Goal: Obtain resource: Download file/media

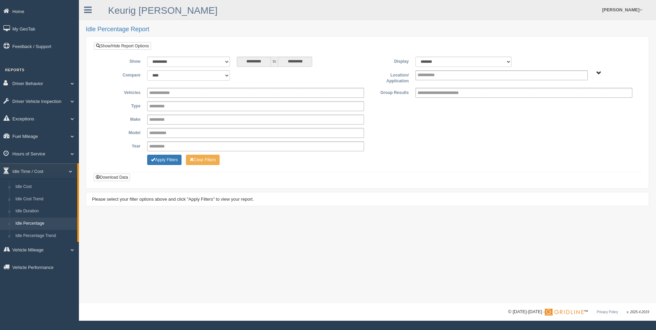
click at [44, 224] on link "Idle Percentage" at bounding box center [44, 223] width 65 height 12
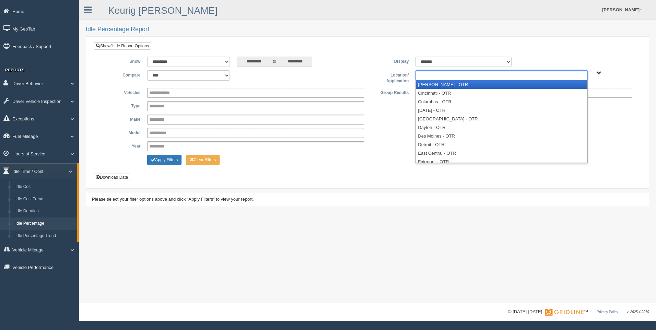
click at [441, 79] on input "text" at bounding box center [431, 75] width 29 height 9
click at [441, 86] on li "[PERSON_NAME] - OTR" at bounding box center [501, 84] width 171 height 9
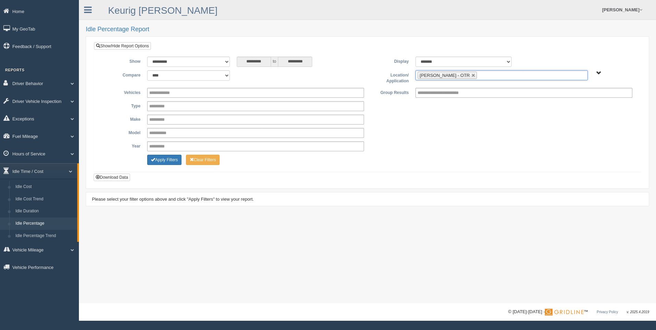
click at [478, 76] on input "text" at bounding box center [482, 75] width 9 height 9
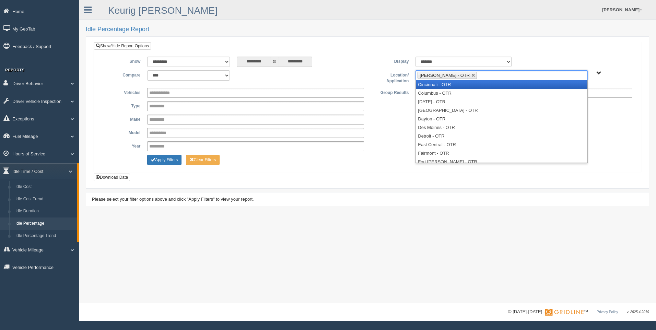
click at [455, 86] on li "Cincinnati - OTR" at bounding box center [501, 84] width 171 height 9
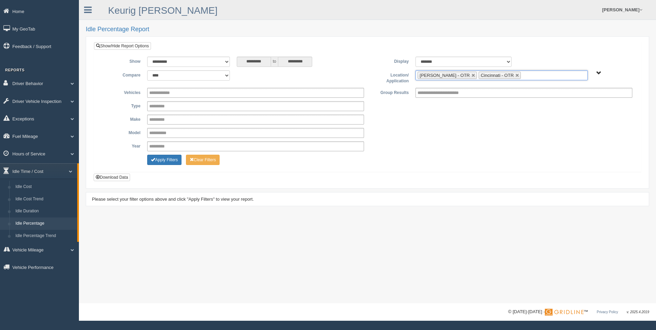
click at [510, 76] on ul "[PERSON_NAME] - OTR Cincinnati - OTR" at bounding box center [501, 75] width 172 height 10
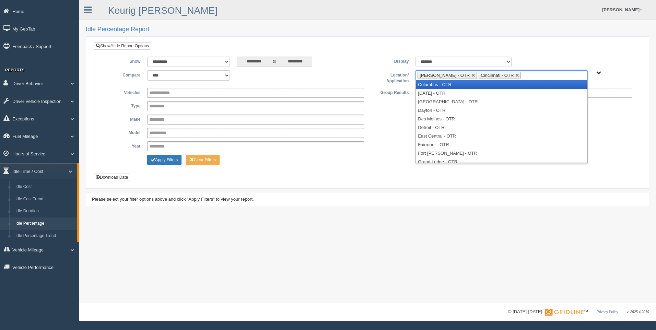
click at [494, 85] on li "Columbus - OTR" at bounding box center [501, 84] width 171 height 9
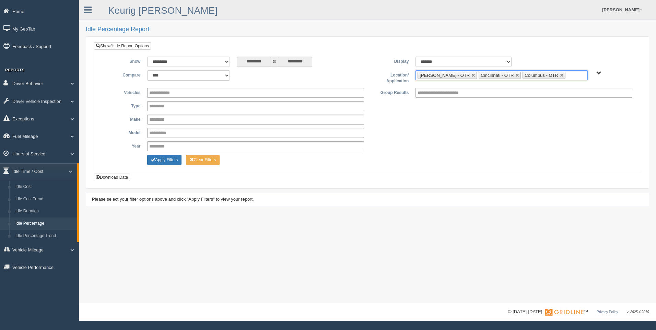
click at [567, 76] on input "text" at bounding box center [571, 75] width 9 height 9
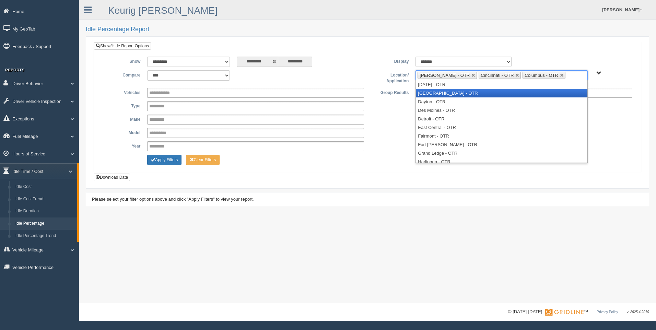
click at [504, 94] on li "[GEOGRAPHIC_DATA] - OTR" at bounding box center [501, 93] width 171 height 9
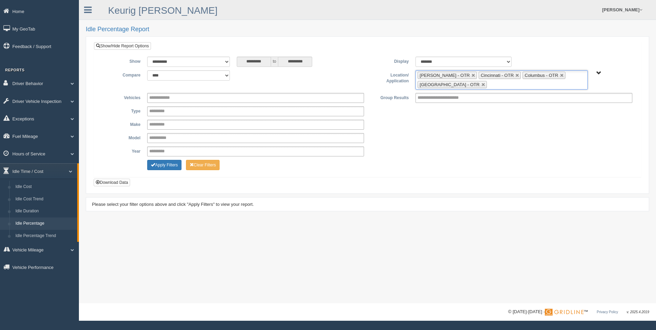
click at [510, 86] on ul "[PERSON_NAME] - OTR Cincinnati - OTR Columbus - OTR [GEOGRAPHIC_DATA] - [GEOGRA…" at bounding box center [501, 79] width 172 height 19
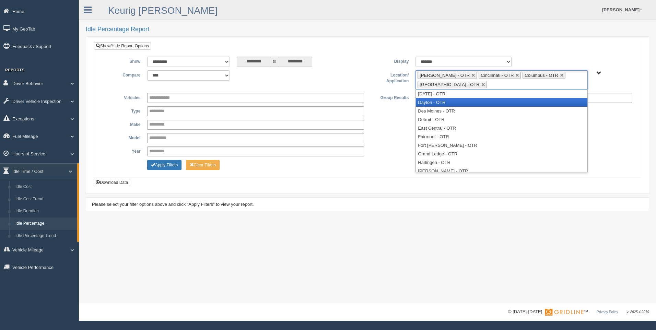
click at [494, 103] on li "Dayton - OTR" at bounding box center [501, 102] width 171 height 9
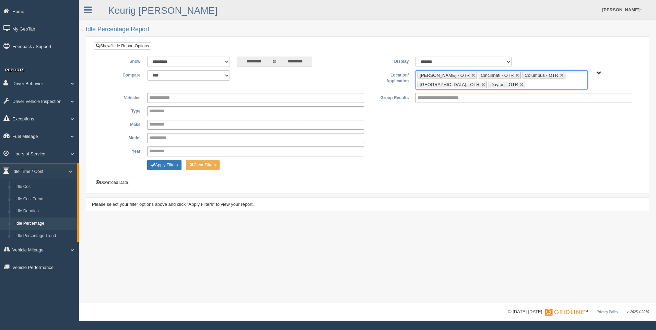
click at [531, 85] on ul "[PERSON_NAME] - OTR Cincinnati - OTR Columbus - OTR [GEOGRAPHIC_DATA] - [GEOGRA…" at bounding box center [501, 79] width 172 height 19
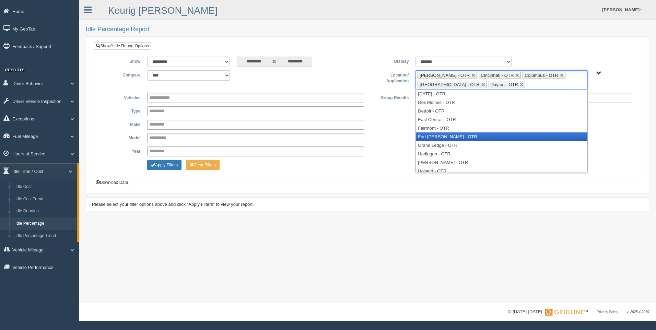
click at [461, 135] on li "Fort [PERSON_NAME] - OTR" at bounding box center [501, 136] width 171 height 9
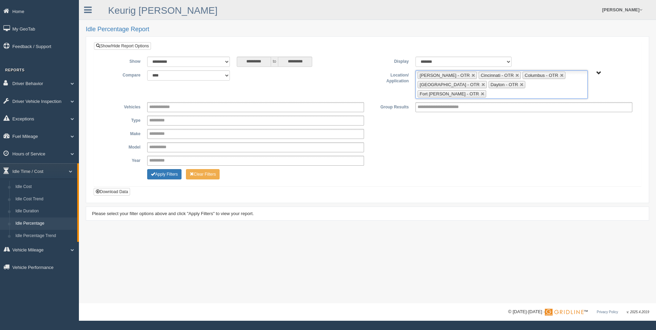
click at [496, 90] on input "text" at bounding box center [492, 94] width 9 height 9
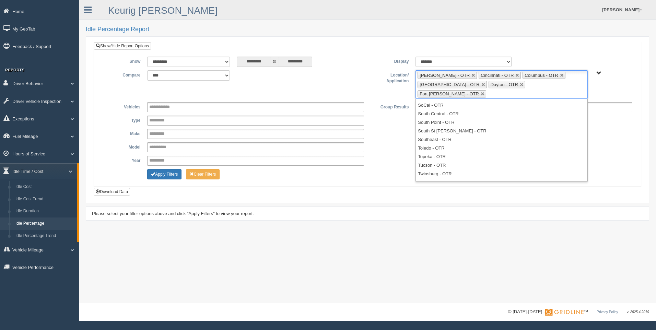
scroll to position [269, 0]
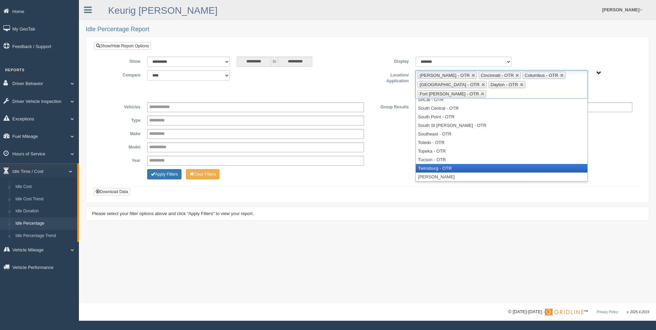
click at [497, 164] on li "Twinsburg - OTR" at bounding box center [501, 168] width 171 height 9
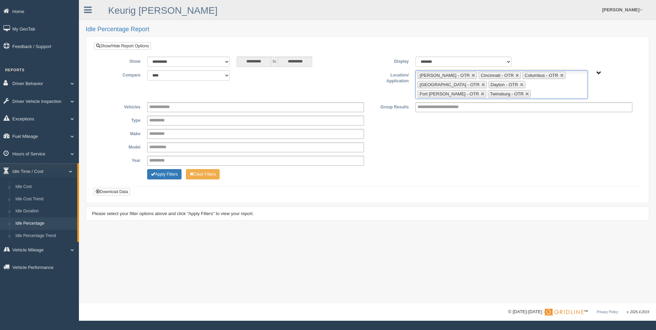
scroll to position [261, 0]
click at [493, 95] on ul "Beckley - OTR Cincinnati - OTR Columbus - OTR Cranberry Township - OTR Dayton -…" at bounding box center [501, 84] width 172 height 28
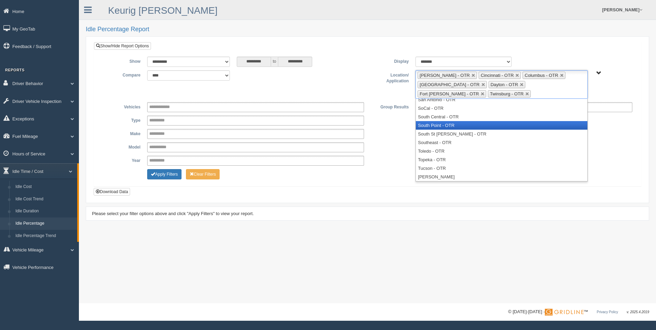
click at [484, 125] on li "South Point - OTR" at bounding box center [501, 125] width 171 height 9
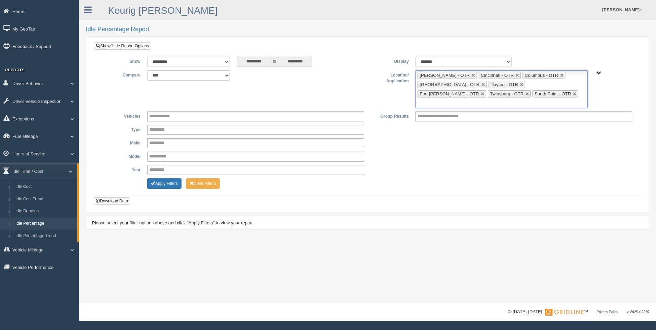
click at [521, 91] on ul "Beckley - OTR Cincinnati - OTR Columbus - OTR Cranberry Township - OTR Dayton -…" at bounding box center [501, 89] width 172 height 38
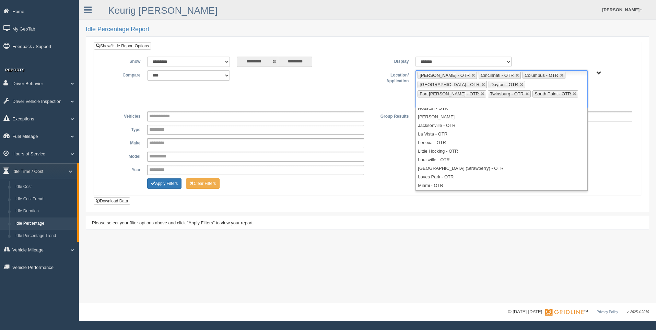
scroll to position [86, 0]
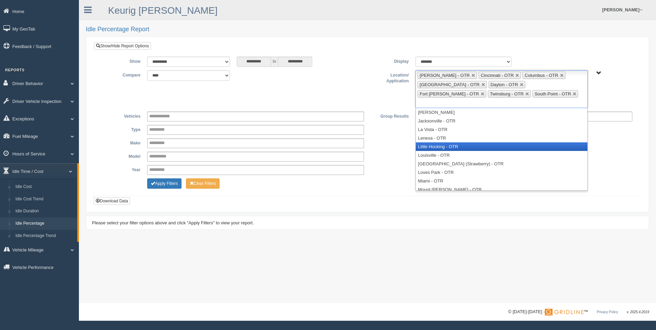
click at [443, 142] on li "Little Hocking - OTR" at bounding box center [501, 146] width 171 height 9
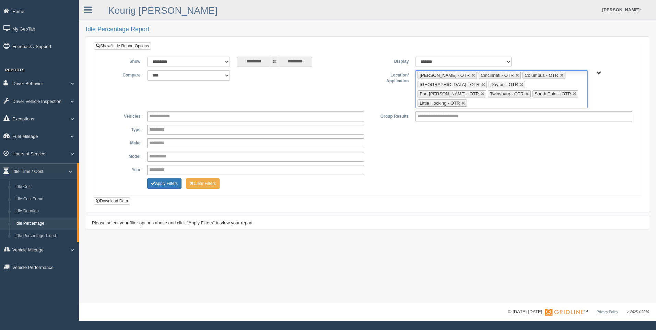
click at [477, 99] on input "text" at bounding box center [472, 103] width 9 height 9
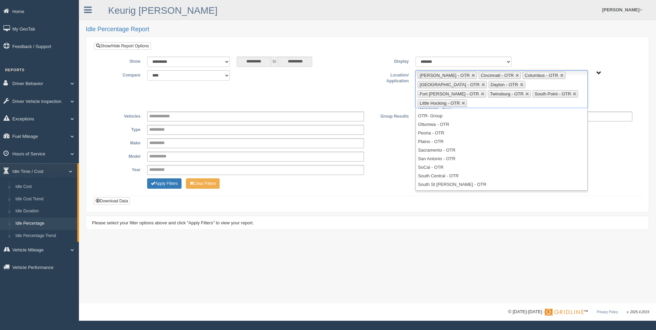
scroll to position [209, 0]
click at [288, 188] on div "**********" at bounding box center [367, 124] width 547 height 165
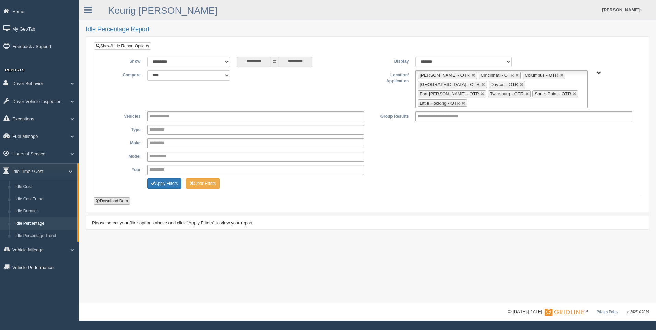
click at [119, 197] on button "Download Data" at bounding box center [112, 201] width 36 height 8
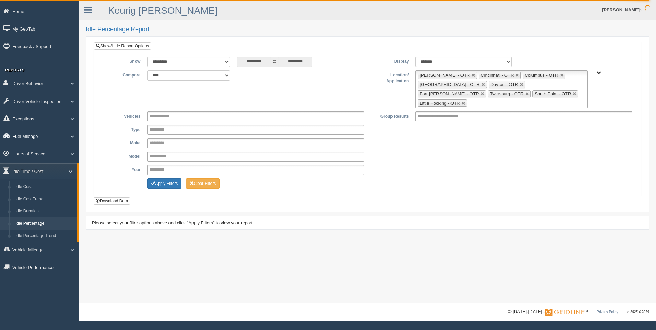
click at [72, 136] on span at bounding box center [69, 135] width 9 height 3
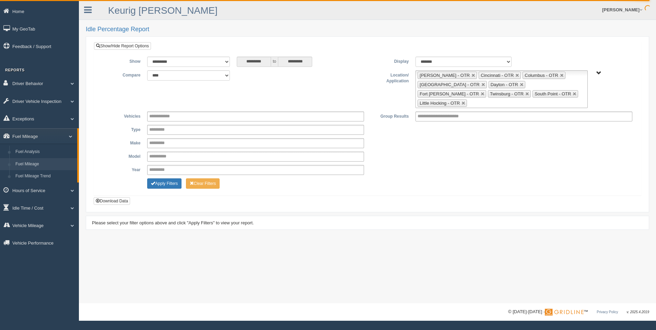
click at [52, 164] on link "Fuel Mileage" at bounding box center [44, 164] width 65 height 12
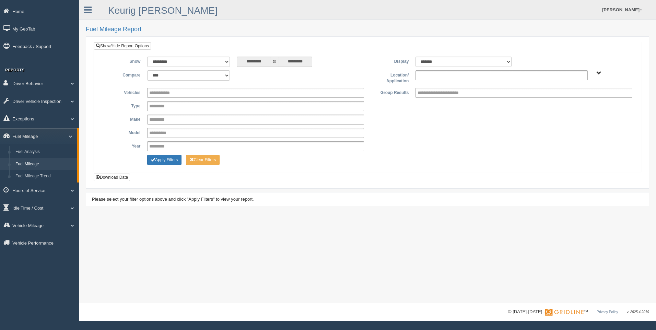
click at [433, 74] on input "text" at bounding box center [431, 75] width 29 height 9
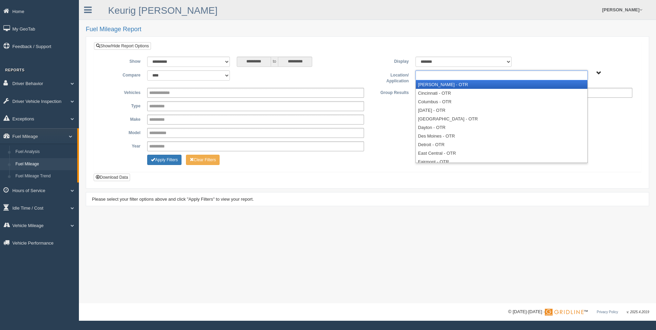
click at [439, 85] on li "[PERSON_NAME] - OTR" at bounding box center [501, 84] width 171 height 9
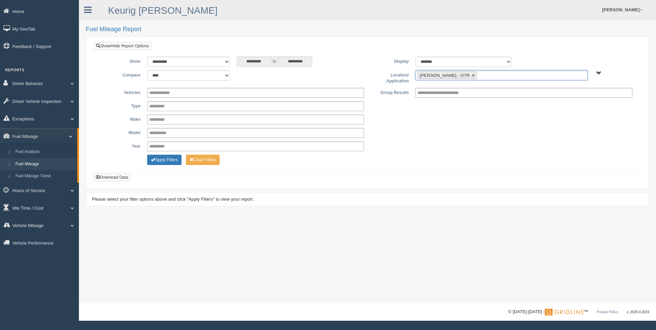
click at [478, 74] on input "text" at bounding box center [482, 75] width 9 height 9
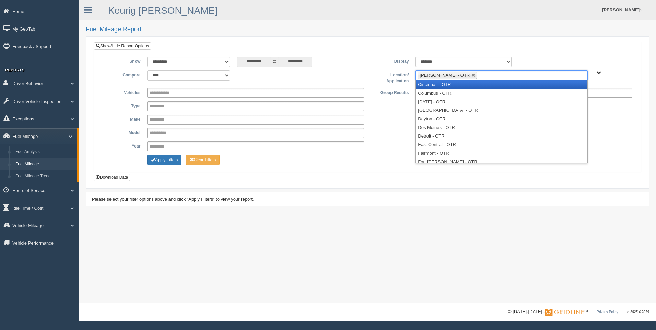
click at [456, 86] on li "Cincinnati - OTR" at bounding box center [501, 84] width 171 height 9
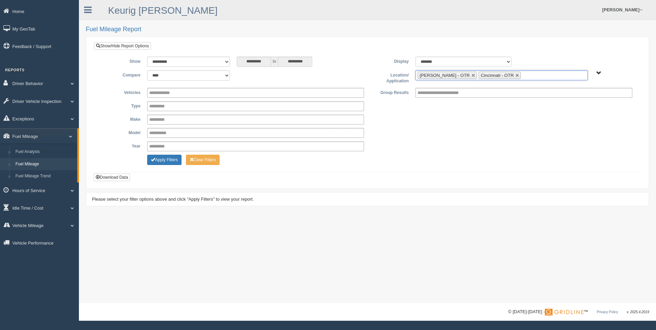
click at [509, 75] on ul "[PERSON_NAME] - OTR Cincinnati - OTR" at bounding box center [501, 75] width 172 height 10
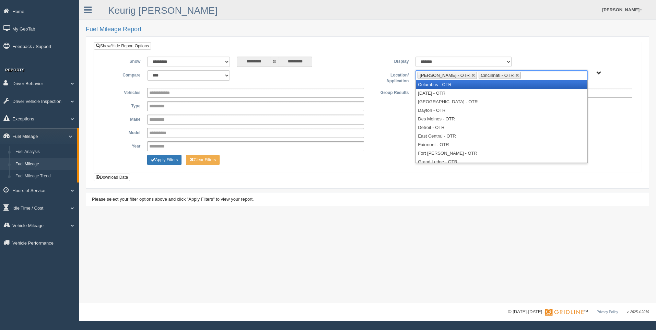
click at [499, 85] on li "Columbus - OTR" at bounding box center [501, 84] width 171 height 9
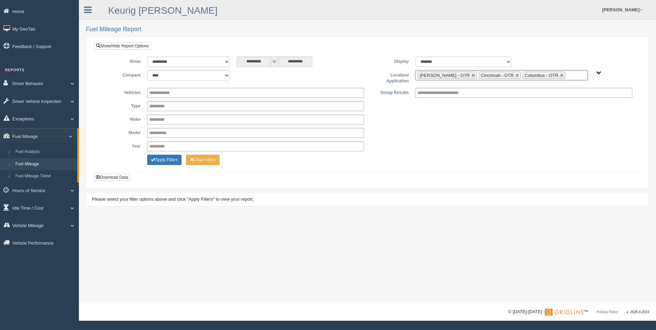
click at [552, 77] on ul "[PERSON_NAME] - OTR Cincinnati - OTR Columbus - OTR" at bounding box center [501, 75] width 172 height 10
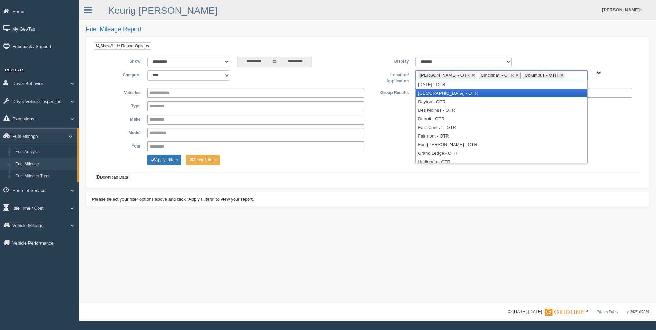
click at [540, 91] on li "[GEOGRAPHIC_DATA] - OTR" at bounding box center [501, 93] width 171 height 9
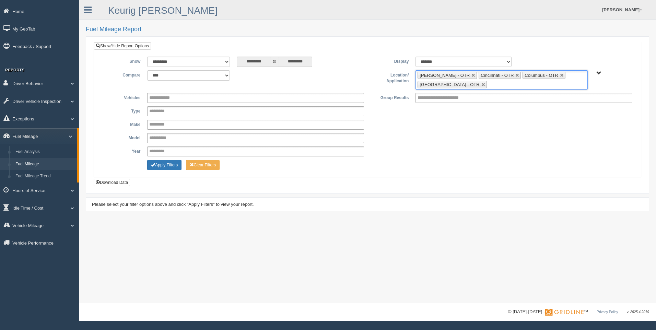
click at [501, 84] on ul "[PERSON_NAME] - OTR Cincinnati - OTR Columbus - OTR [GEOGRAPHIC_DATA] - [GEOGRA…" at bounding box center [501, 79] width 172 height 19
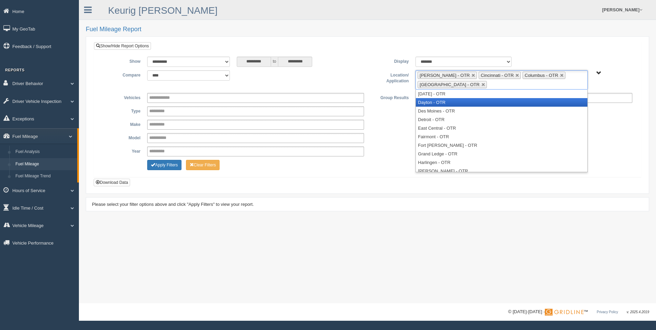
click at [480, 102] on li "Dayton - OTR" at bounding box center [501, 102] width 171 height 9
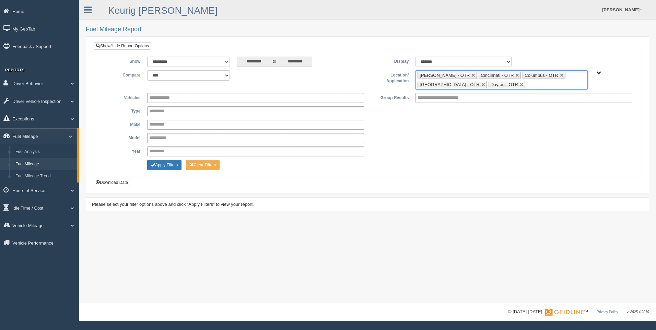
click at [536, 85] on ul "[PERSON_NAME] - OTR Cincinnati - OTR Columbus - OTR [GEOGRAPHIC_DATA] - [GEOGRA…" at bounding box center [501, 79] width 172 height 19
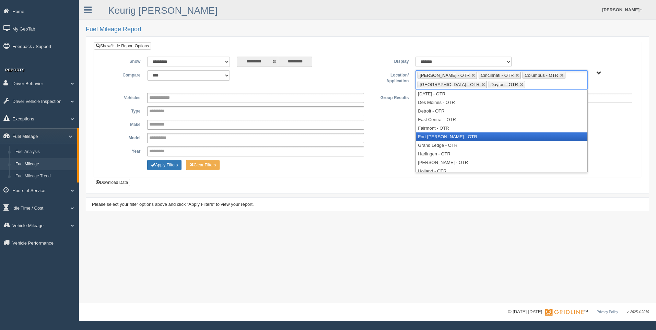
click at [488, 139] on li "Fort [PERSON_NAME] - OTR" at bounding box center [501, 136] width 171 height 9
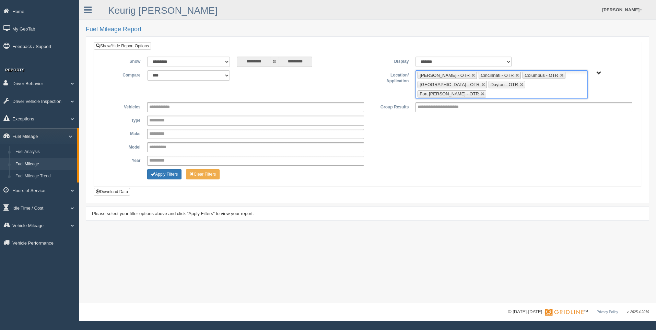
click at [570, 85] on ul "[PERSON_NAME] - OTR Cincinnati - OTR Columbus - OTR [GEOGRAPHIC_DATA] - [GEOGRA…" at bounding box center [501, 84] width 172 height 28
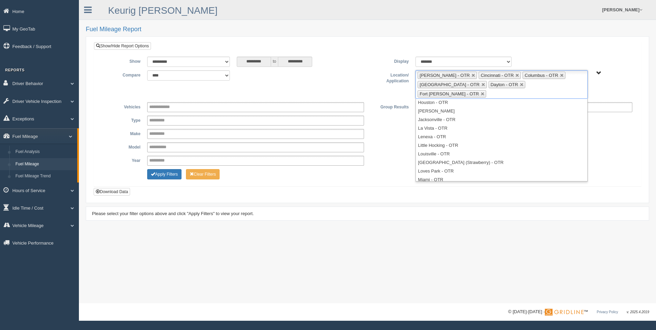
scroll to position [81, 0]
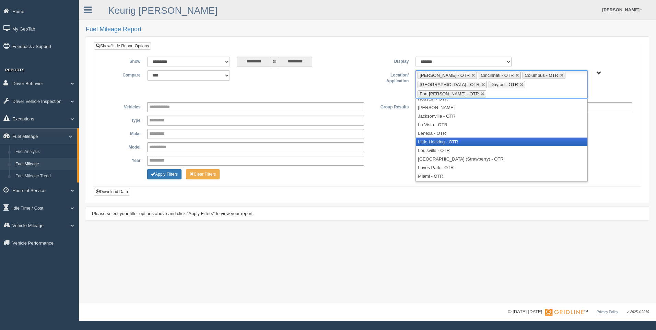
click at [451, 138] on li "Little Hocking - OTR" at bounding box center [501, 142] width 171 height 9
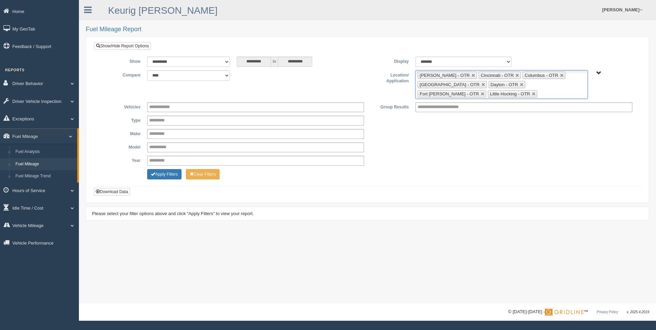
click at [490, 92] on ul "[PERSON_NAME] - OTR Cincinnati - OTR Columbus - OTR [GEOGRAPHIC_DATA] - [GEOGRA…" at bounding box center [501, 84] width 172 height 28
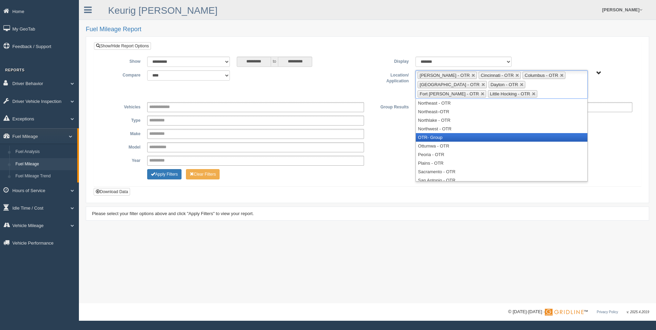
scroll to position [206, 0]
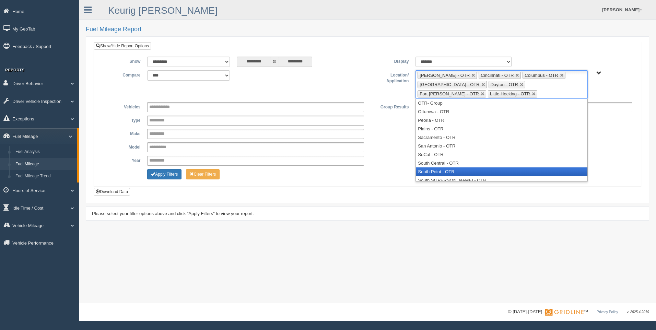
click at [459, 169] on li "South Point - OTR" at bounding box center [501, 171] width 171 height 9
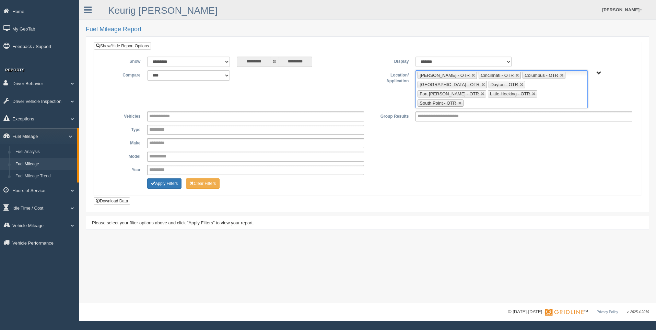
click at [524, 95] on ul "[PERSON_NAME] - OTR Cincinnati - OTR Columbus - OTR [GEOGRAPHIC_DATA] - [GEOGRA…" at bounding box center [501, 89] width 172 height 38
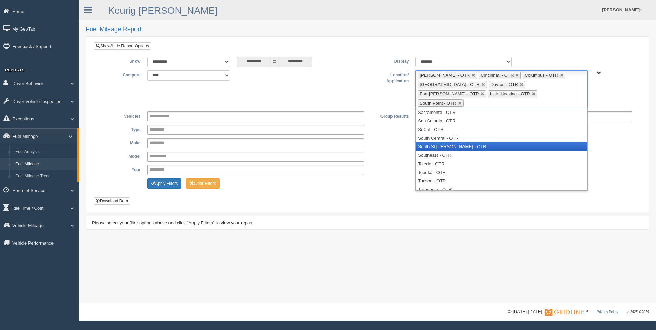
scroll to position [252, 0]
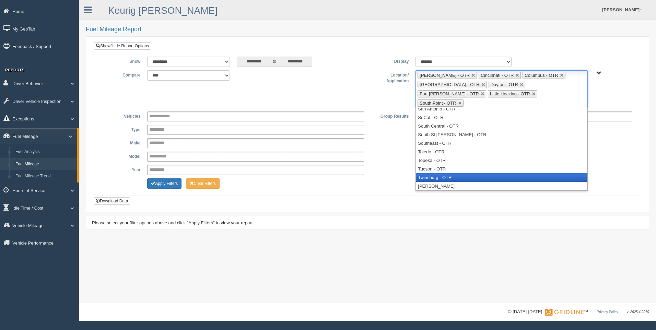
click at [497, 173] on li "Twinsburg - OTR" at bounding box center [501, 177] width 171 height 9
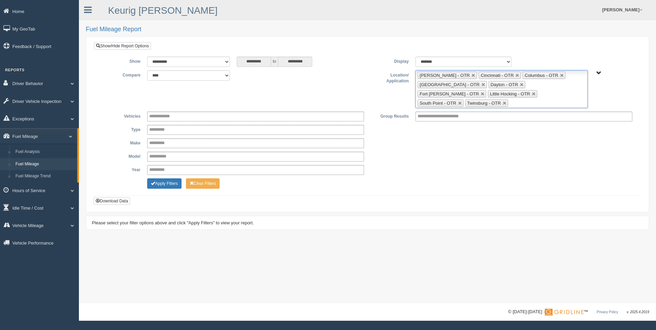
click at [569, 96] on ul "[PERSON_NAME] - OTR Cincinnati - OTR Columbus - OTR [GEOGRAPHIC_DATA] - [GEOGRA…" at bounding box center [501, 89] width 172 height 38
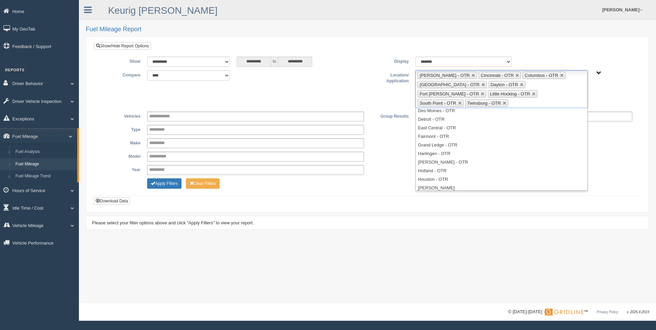
scroll to position [0, 0]
click at [111, 197] on button "Download Data" at bounding box center [112, 201] width 36 height 8
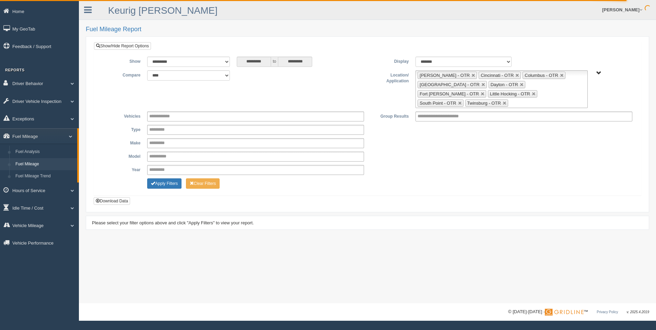
drag, startPoint x: 459, startPoint y: 206, endPoint x: 445, endPoint y: 186, distance: 24.6
click at [459, 216] on div "Please select your filter options above and click "Apply Filters" to view your …" at bounding box center [367, 223] width 563 height 14
